Goal: Information Seeking & Learning: Learn about a topic

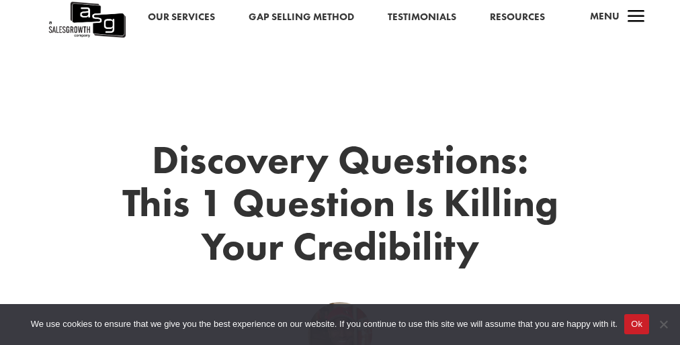
click at [340, 318] on span "We use cookies to ensure that we give you the best experience on our website. I…" at bounding box center [324, 324] width 586 height 13
click at [340, 173] on h1 "Discovery Questions: This 1 Question Is Killing Your Credibility" at bounding box center [339, 206] width 443 height 137
click at [624, 325] on button "Ok" at bounding box center [636, 324] width 25 height 20
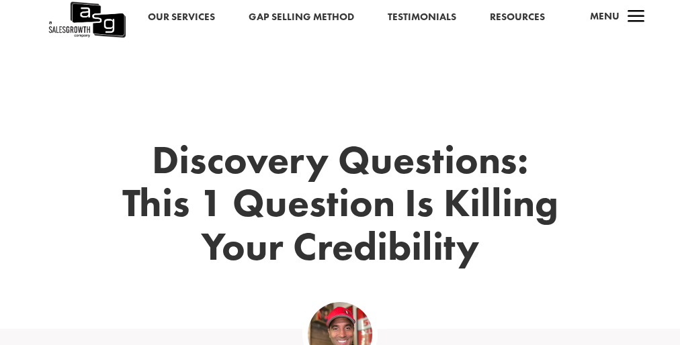
click at [624, 325] on button "Ok" at bounding box center [636, 324] width 25 height 20
click at [340, 173] on h1 "Discovery Questions: This 1 Question Is Killing Your Credibility" at bounding box center [339, 206] width 443 height 137
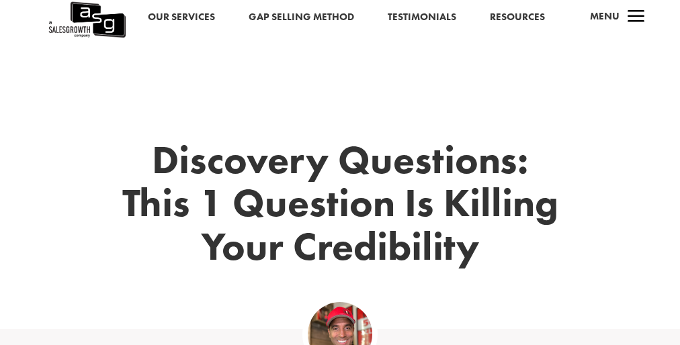
click at [340, 173] on h1 "Discovery Questions: This 1 Question Is Killing Your Credibility" at bounding box center [339, 206] width 443 height 137
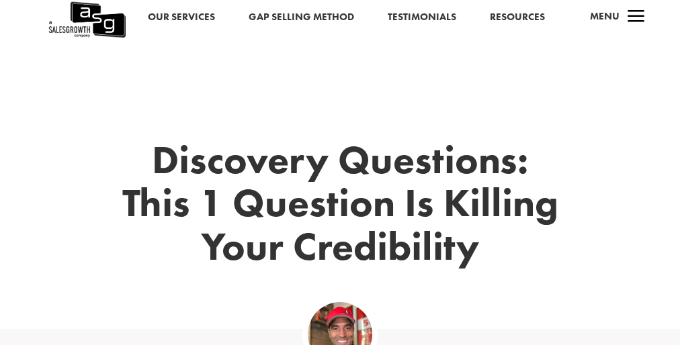
click at [340, 173] on h1 "Discovery Questions: This 1 Question Is Killing Your Credibility" at bounding box center [339, 206] width 443 height 137
